Goal: Task Accomplishment & Management: Complete application form

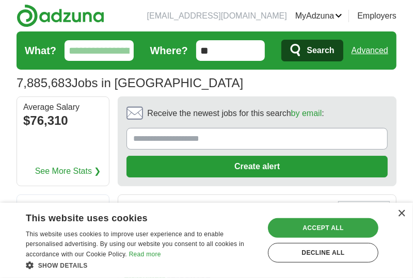
click at [307, 225] on div "Accept all" at bounding box center [323, 229] width 111 height 20
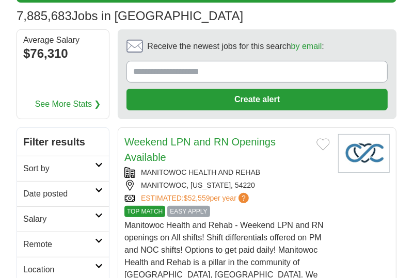
scroll to position [61, 0]
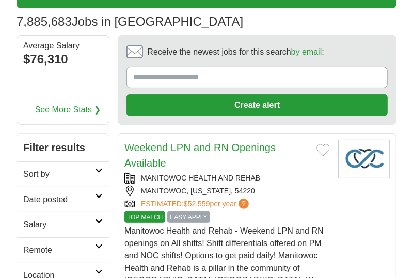
click at [234, 76] on input "Receive the newest jobs for this search by email :" at bounding box center [257, 78] width 261 height 22
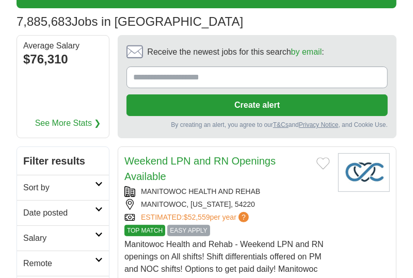
type input "**********"
click at [241, 101] on button "Create alert" at bounding box center [257, 106] width 261 height 22
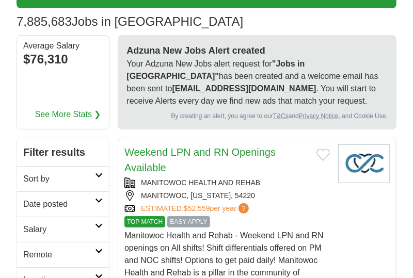
scroll to position [0, 0]
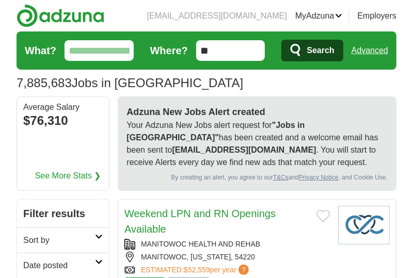
click at [99, 50] on input "What?" at bounding box center [99, 50] width 69 height 21
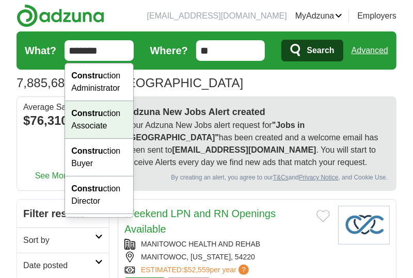
click at [89, 121] on div "Constru ction Associate" at bounding box center [99, 120] width 68 height 38
type input "**********"
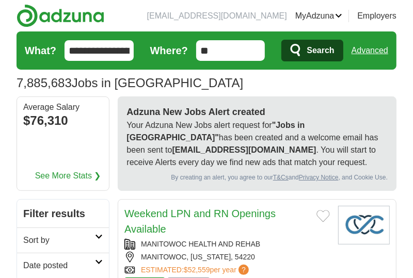
click at [304, 46] on button "Search" at bounding box center [312, 51] width 61 height 22
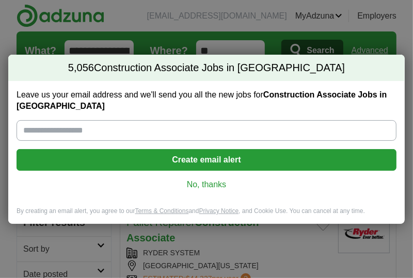
click at [199, 126] on input "Leave us your email address and we'll send you all the new jobs for Constructio…" at bounding box center [207, 130] width 380 height 21
type input "**********"
click at [219, 158] on button "Create email alert" at bounding box center [207, 160] width 380 height 22
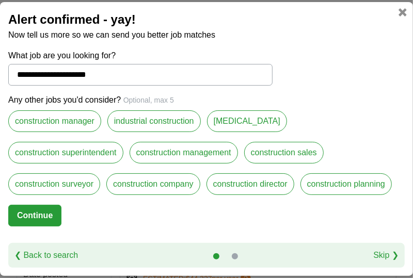
click at [240, 118] on label "[MEDICAL_DATA]" at bounding box center [247, 122] width 80 height 22
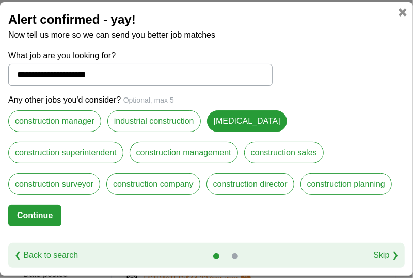
click at [240, 118] on label "[MEDICAL_DATA]" at bounding box center [247, 122] width 80 height 22
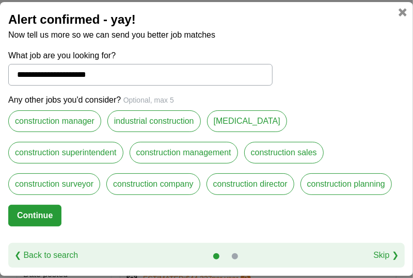
click at [240, 118] on label "[MEDICAL_DATA]" at bounding box center [247, 122] width 80 height 22
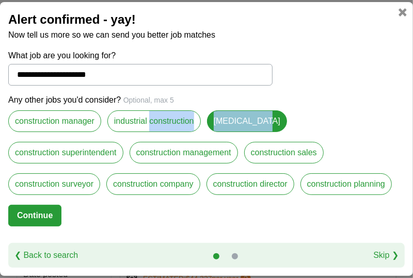
click at [267, 123] on label "[MEDICAL_DATA]" at bounding box center [247, 122] width 80 height 22
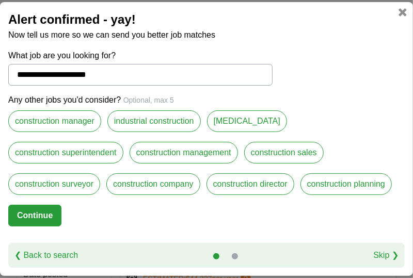
click at [267, 123] on label "[MEDICAL_DATA]" at bounding box center [247, 122] width 80 height 22
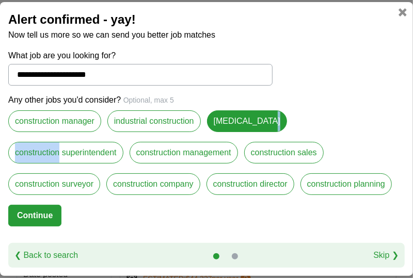
click at [267, 123] on label "[MEDICAL_DATA]" at bounding box center [247, 122] width 80 height 22
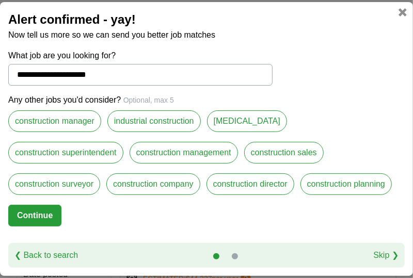
click at [254, 116] on label "[MEDICAL_DATA]" at bounding box center [247, 122] width 80 height 22
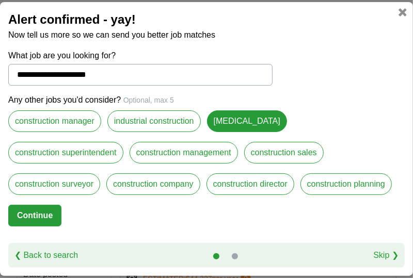
click at [52, 210] on button "Continue" at bounding box center [34, 216] width 53 height 22
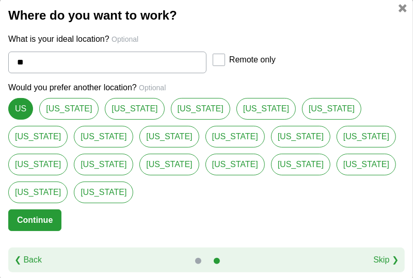
click at [45, 210] on button "Continue" at bounding box center [34, 221] width 53 height 22
